Goal: Task Accomplishment & Management: Complete application form

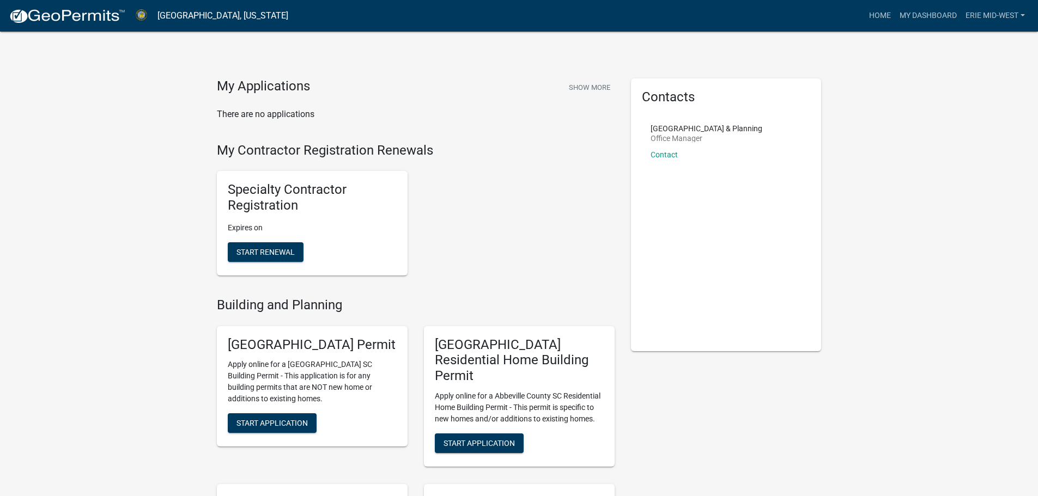
click at [277, 191] on h5 "Specialty Contractor Registration" at bounding box center [312, 198] width 169 height 32
click at [294, 255] on span "Start Renewal" at bounding box center [265, 251] width 58 height 9
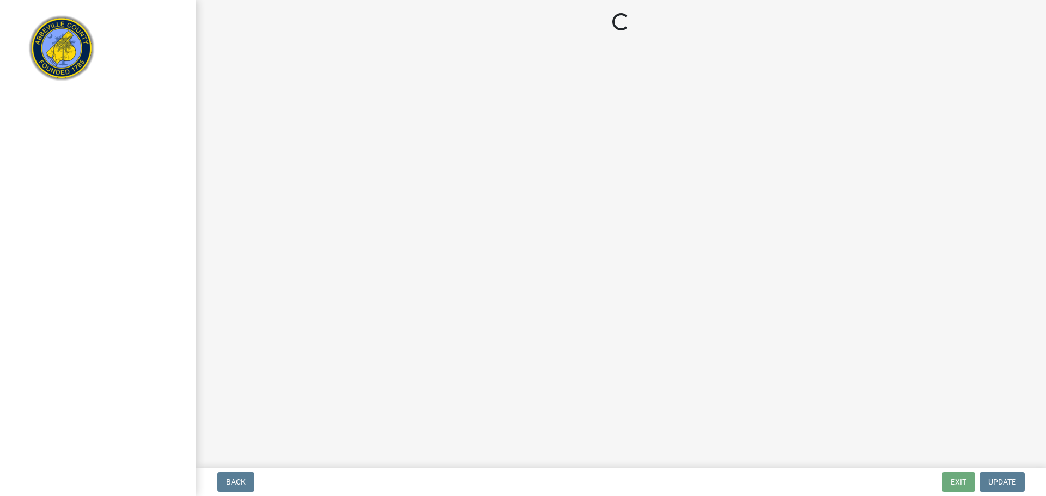
select select "OH"
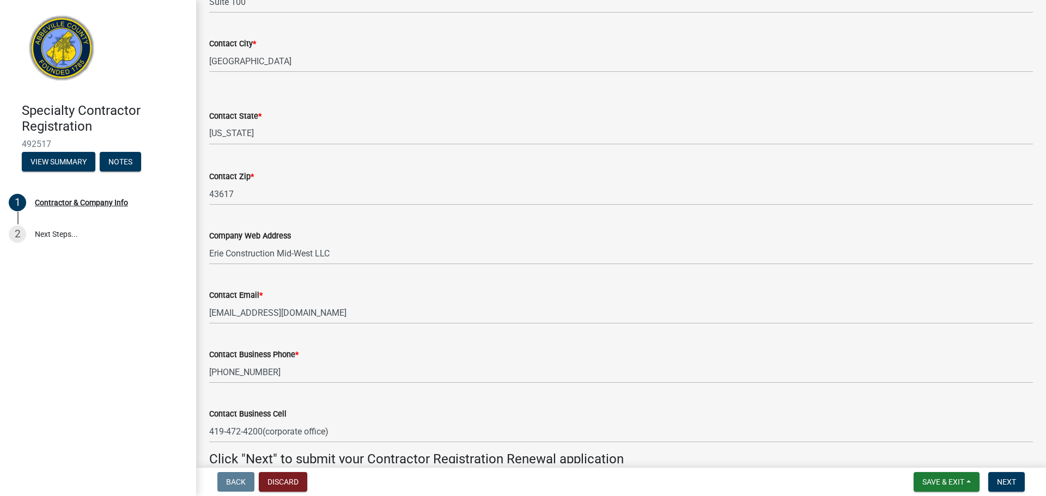
scroll to position [875, 0]
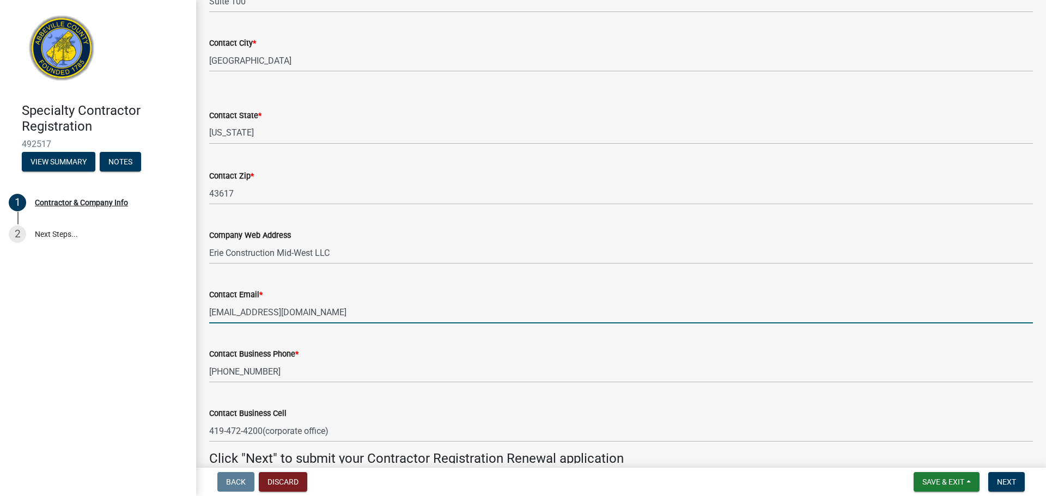
click at [334, 309] on input "[EMAIL_ADDRESS][DOMAIN_NAME]" at bounding box center [621, 312] width 824 height 22
type input "[EMAIL_ADDRESS][DOMAIN_NAME]"
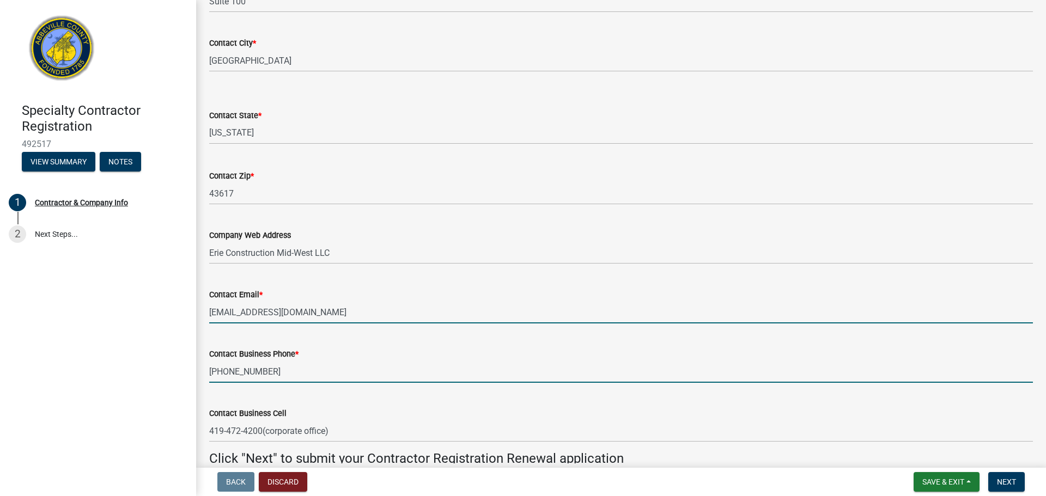
click at [278, 364] on input "[PHONE_NUMBER]" at bounding box center [621, 372] width 824 height 22
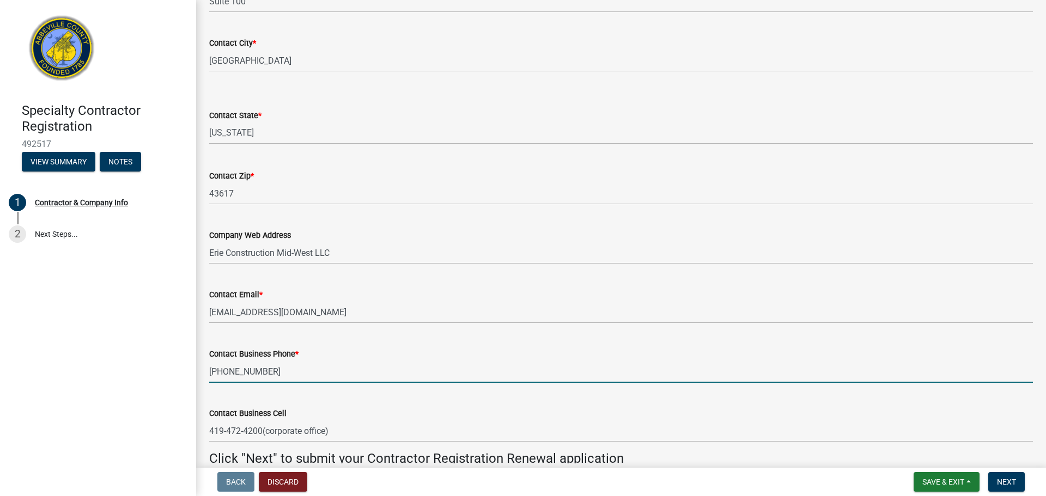
click at [278, 364] on input "[PHONE_NUMBER]" at bounding box center [621, 372] width 824 height 22
type input "5674082132"
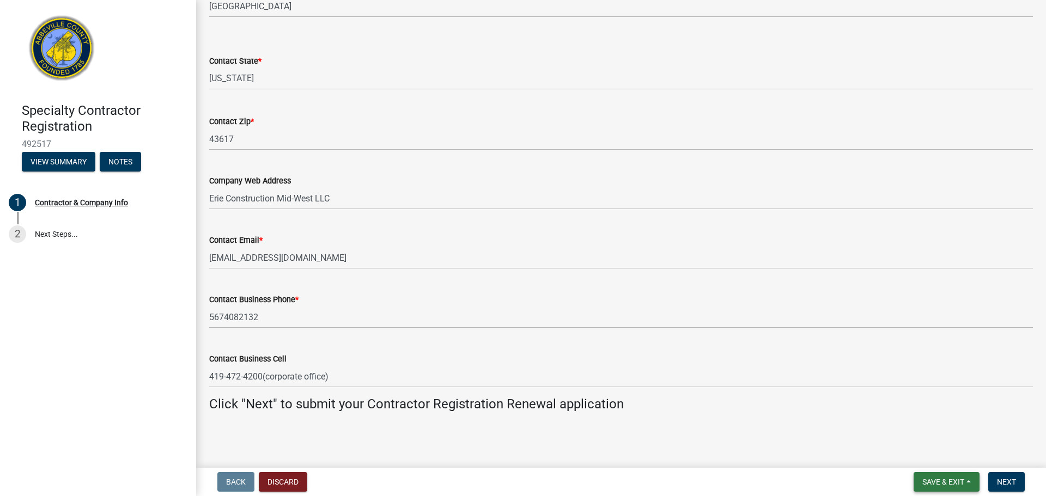
click at [948, 478] on span "Save & Exit" at bounding box center [943, 482] width 42 height 9
click at [900, 413] on div "Save Save & Exit" at bounding box center [935, 440] width 87 height 61
click at [921, 417] on button "Save" at bounding box center [935, 427] width 87 height 26
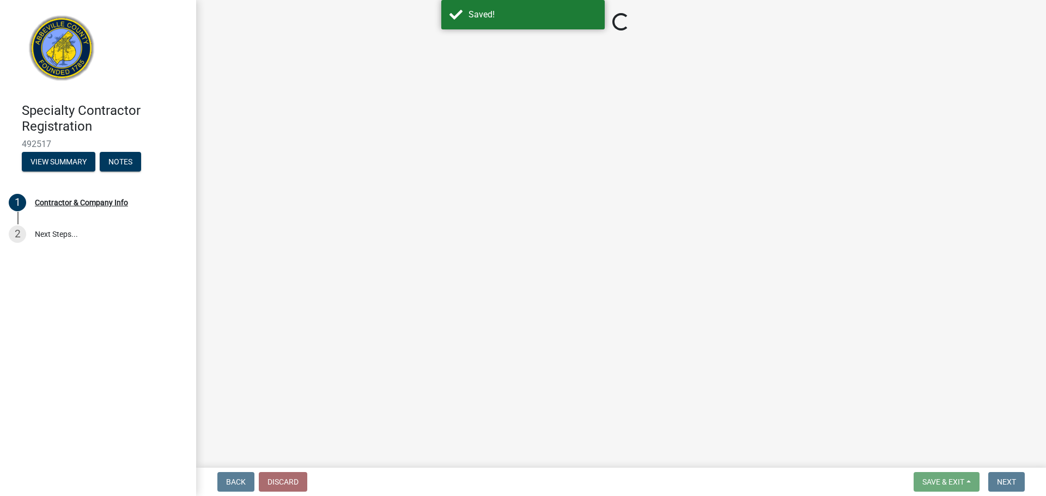
select select "OH"
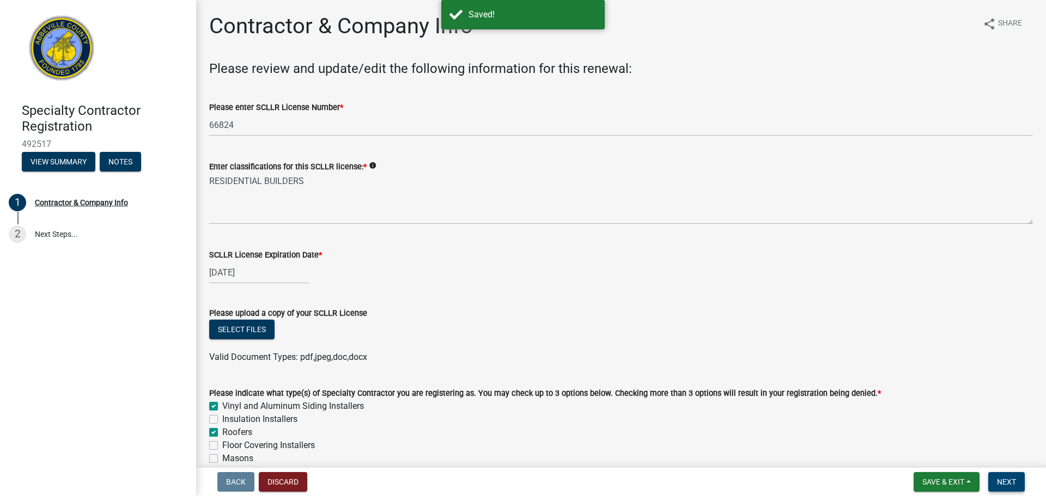
click at [1008, 487] on button "Next" at bounding box center [1006, 482] width 36 height 20
